Goal: Entertainment & Leisure: Browse casually

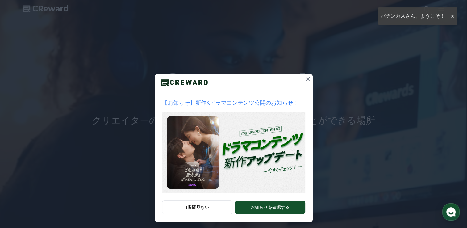
click at [308, 77] on icon at bounding box center [307, 78] width 7 height 7
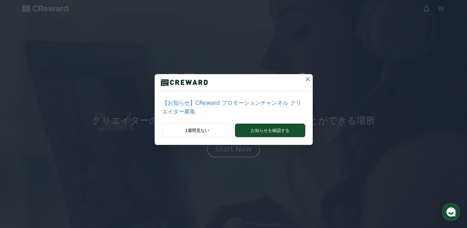
click at [307, 78] on button at bounding box center [308, 79] width 10 height 10
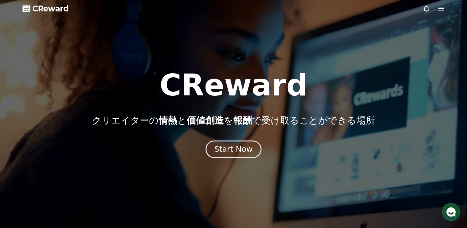
click at [235, 149] on div "Start Now" at bounding box center [233, 149] width 38 height 10
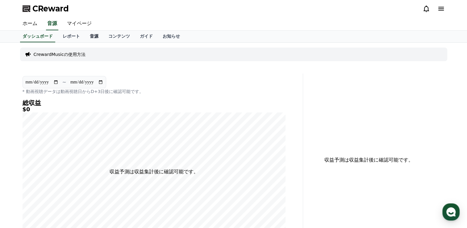
click at [85, 35] on link "音源" at bounding box center [94, 37] width 19 height 12
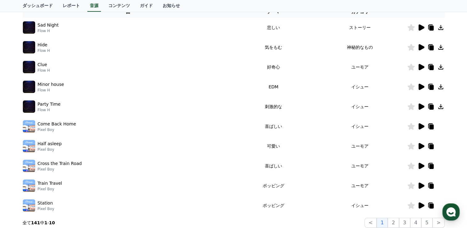
scroll to position [124, 0]
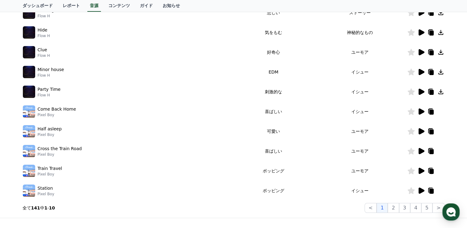
click at [422, 131] on icon at bounding box center [422, 131] width 6 height 6
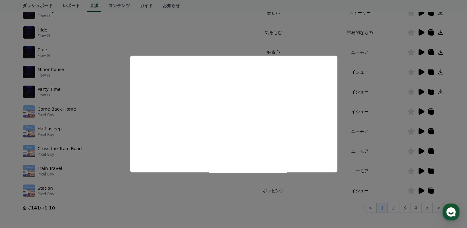
click at [230, 206] on button "close modal" at bounding box center [233, 114] width 467 height 228
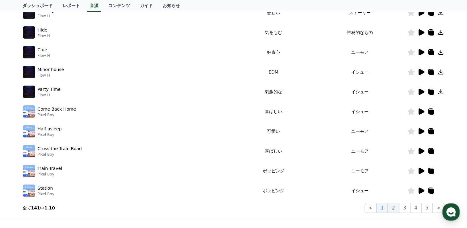
click at [397, 205] on button "2" at bounding box center [393, 208] width 11 height 10
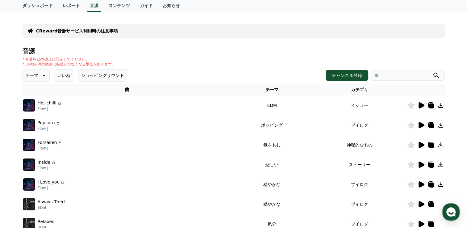
scroll to position [62, 0]
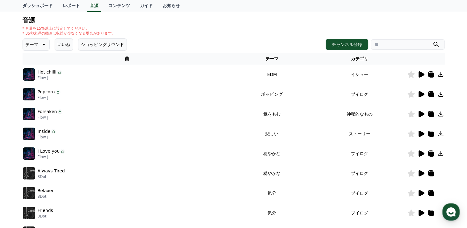
click at [422, 94] on icon at bounding box center [422, 94] width 6 height 6
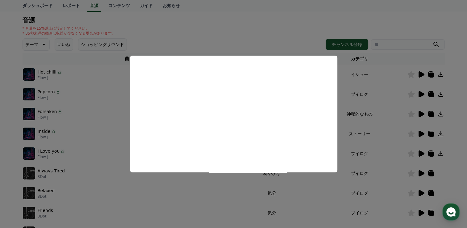
click at [181, 200] on button "close modal" at bounding box center [233, 114] width 467 height 228
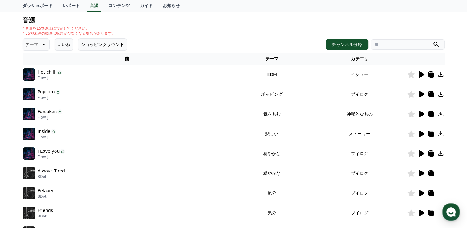
click at [421, 153] on icon at bounding box center [422, 153] width 6 height 6
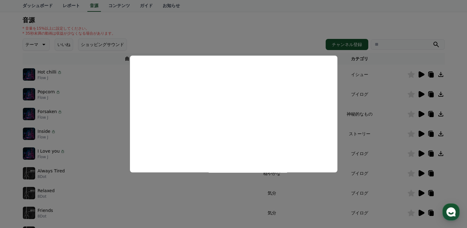
click at [132, 206] on button "close modal" at bounding box center [233, 114] width 467 height 228
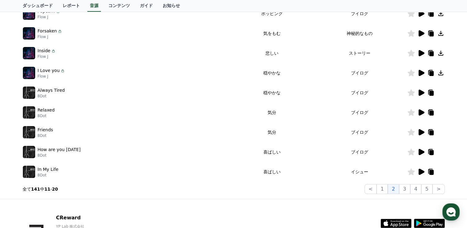
scroll to position [154, 0]
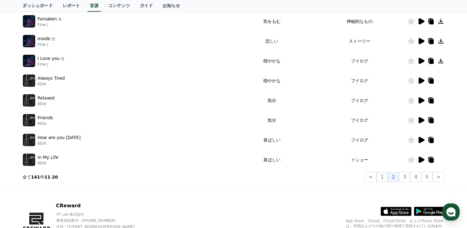
click at [424, 158] on icon at bounding box center [420, 159] width 7 height 7
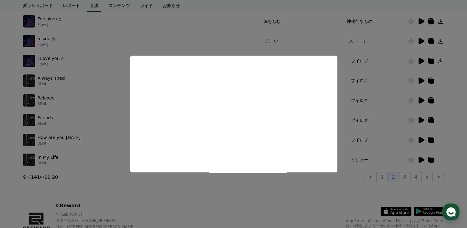
scroll to position [151, 0]
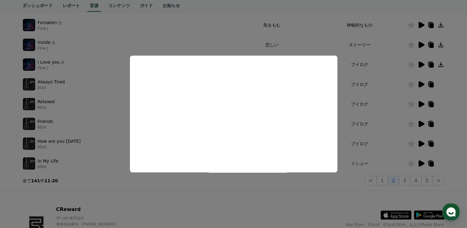
click at [172, 182] on button "close modal" at bounding box center [233, 114] width 467 height 228
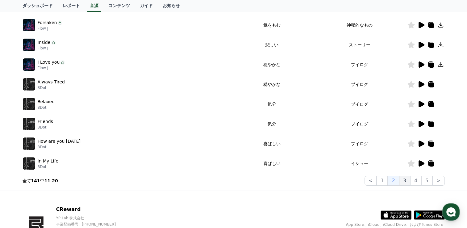
click at [410, 182] on button "3" at bounding box center [404, 181] width 11 height 10
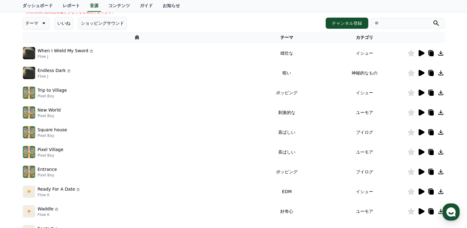
scroll to position [93, 0]
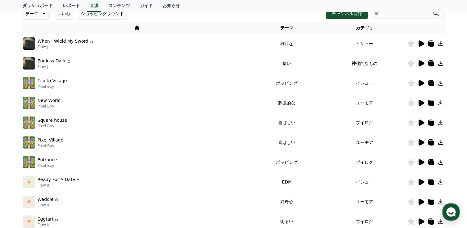
click at [424, 124] on icon at bounding box center [420, 122] width 7 height 7
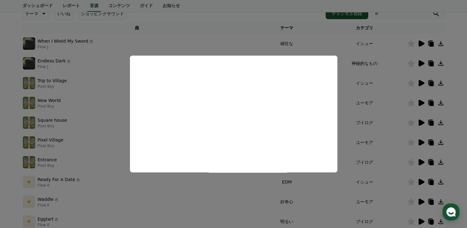
click at [143, 196] on button "close modal" at bounding box center [233, 114] width 467 height 228
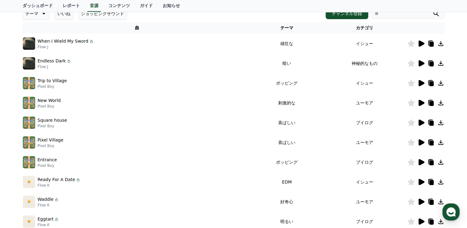
click at [420, 162] on icon at bounding box center [422, 162] width 6 height 6
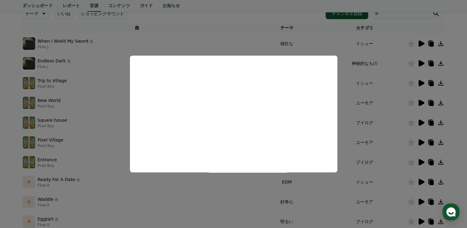
click at [190, 202] on button "close modal" at bounding box center [233, 114] width 467 height 228
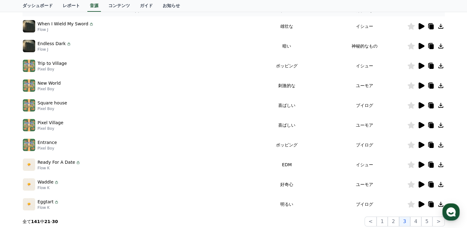
scroll to position [124, 0]
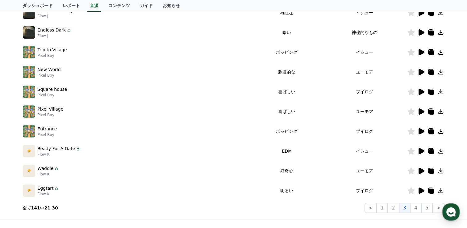
click at [421, 191] on icon at bounding box center [422, 190] width 6 height 6
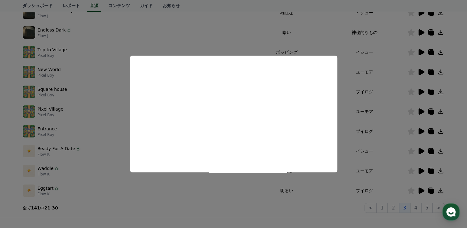
click at [277, 206] on button "close modal" at bounding box center [233, 114] width 467 height 228
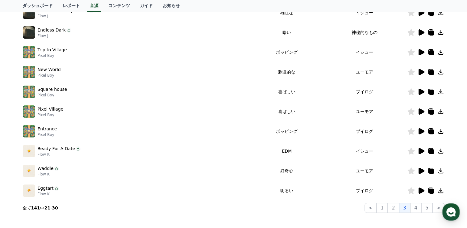
click at [422, 191] on icon at bounding box center [422, 190] width 6 height 6
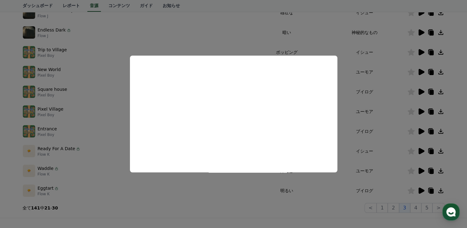
click at [343, 206] on button "close modal" at bounding box center [233, 114] width 467 height 228
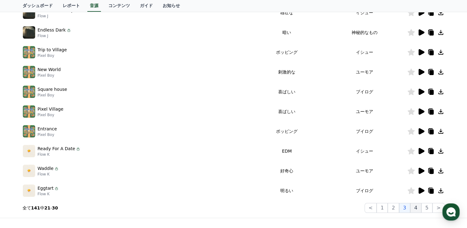
click at [421, 207] on button "4" at bounding box center [415, 208] width 11 height 10
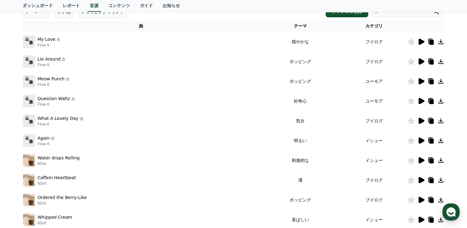
scroll to position [62, 0]
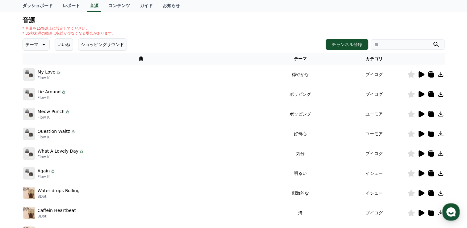
click at [423, 72] on icon at bounding box center [420, 74] width 7 height 7
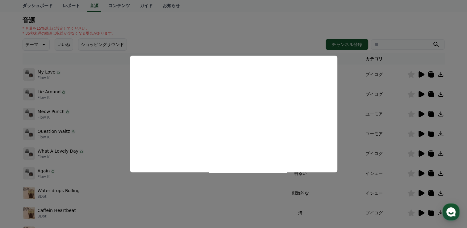
click at [258, 188] on button "close modal" at bounding box center [233, 114] width 467 height 228
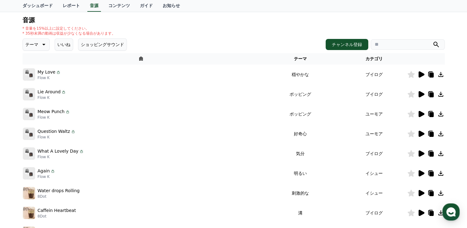
click at [419, 96] on icon at bounding box center [422, 94] width 6 height 6
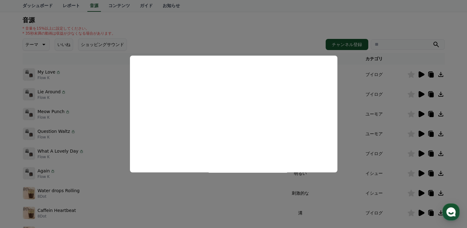
click at [236, 193] on button "close modal" at bounding box center [233, 114] width 467 height 228
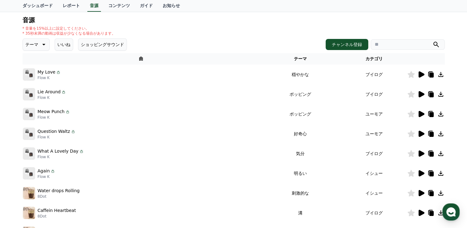
click at [419, 113] on icon at bounding box center [422, 114] width 6 height 6
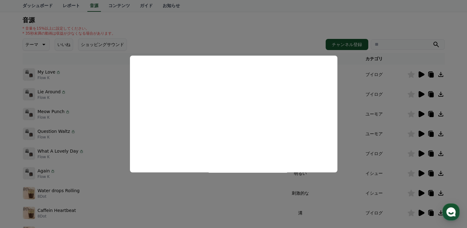
click at [224, 186] on button "close modal" at bounding box center [233, 114] width 467 height 228
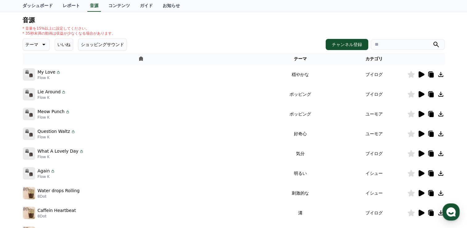
click at [418, 115] on icon at bounding box center [420, 113] width 7 height 7
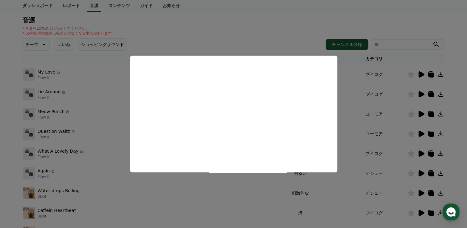
click at [230, 182] on button "close modal" at bounding box center [233, 114] width 467 height 228
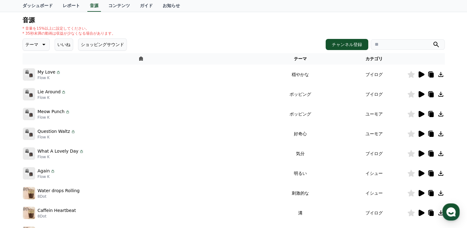
click at [420, 134] on icon at bounding box center [422, 134] width 6 height 6
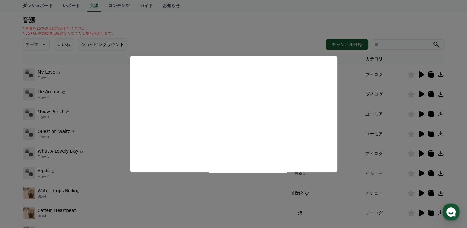
click at [246, 196] on button "close modal" at bounding box center [233, 114] width 467 height 228
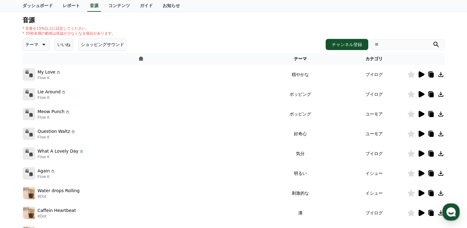
click at [422, 154] on icon at bounding box center [422, 153] width 6 height 6
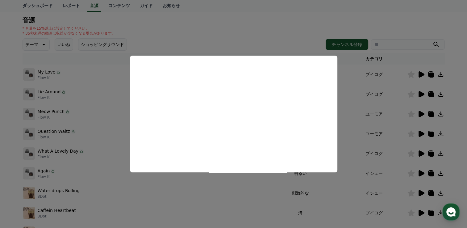
click at [220, 180] on button "close modal" at bounding box center [233, 114] width 467 height 228
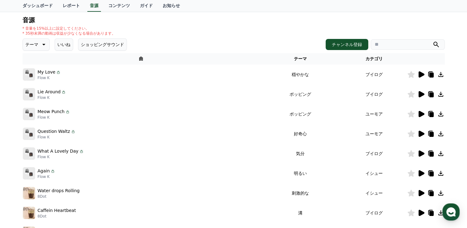
click at [421, 171] on icon at bounding box center [422, 173] width 6 height 6
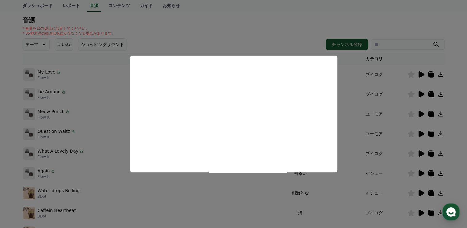
click at [205, 186] on button "close modal" at bounding box center [233, 114] width 467 height 228
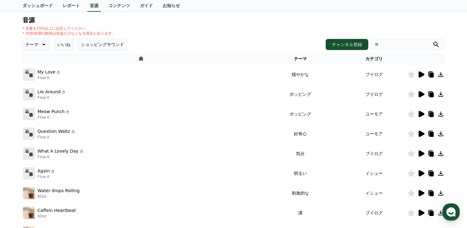
click at [419, 113] on icon at bounding box center [422, 114] width 6 height 6
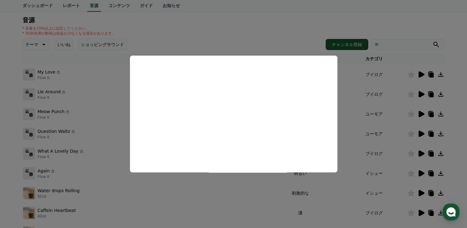
click at [227, 179] on button "close modal" at bounding box center [233, 114] width 467 height 228
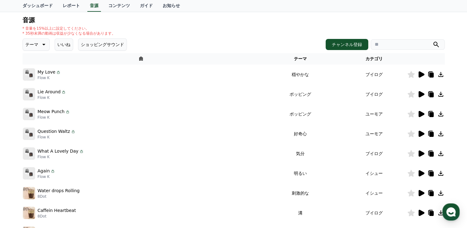
click at [422, 136] on icon at bounding box center [420, 133] width 7 height 7
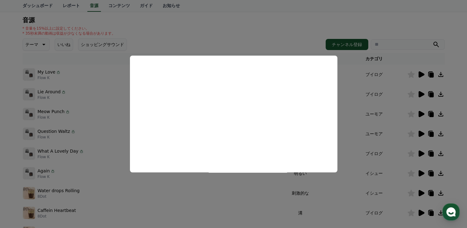
click at [225, 178] on button "close modal" at bounding box center [233, 114] width 467 height 228
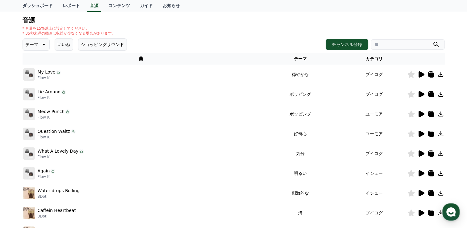
click at [420, 111] on icon at bounding box center [422, 114] width 6 height 6
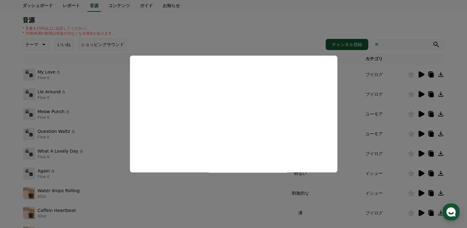
click at [232, 191] on button "close modal" at bounding box center [233, 114] width 467 height 228
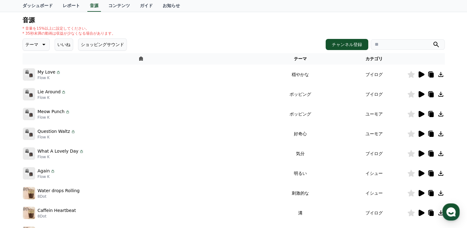
click at [439, 114] on icon at bounding box center [440, 113] width 7 height 7
